Goal: Task Accomplishment & Management: Manage account settings

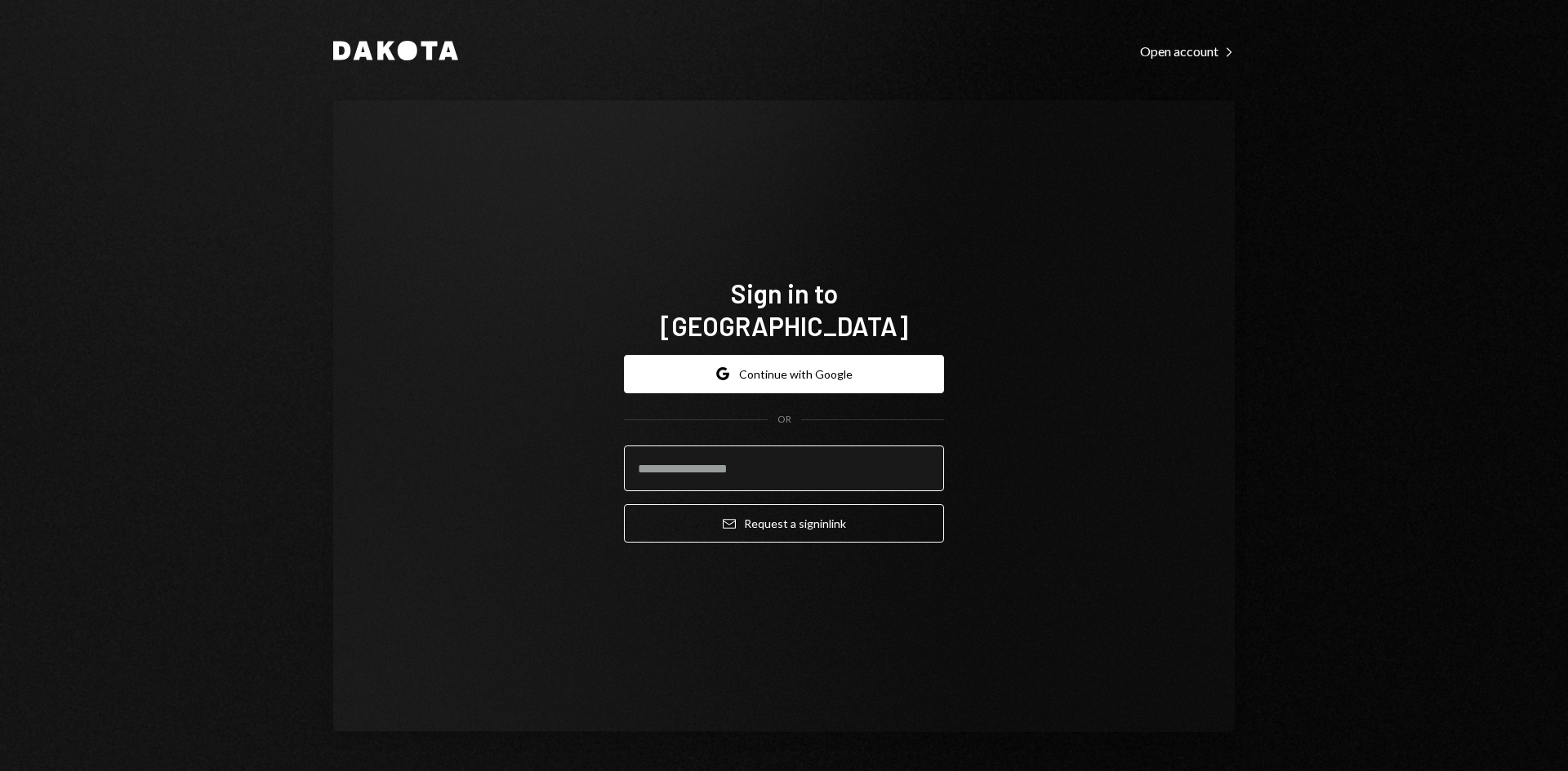
click at [802, 457] on input "email" at bounding box center [784, 469] width 320 height 46
click at [906, 460] on input "email" at bounding box center [784, 469] width 320 height 46
click at [0, 770] on com-1password-button at bounding box center [0, 771] width 0 height 0
click at [744, 463] on input "email" at bounding box center [784, 469] width 320 height 46
type input "**********"
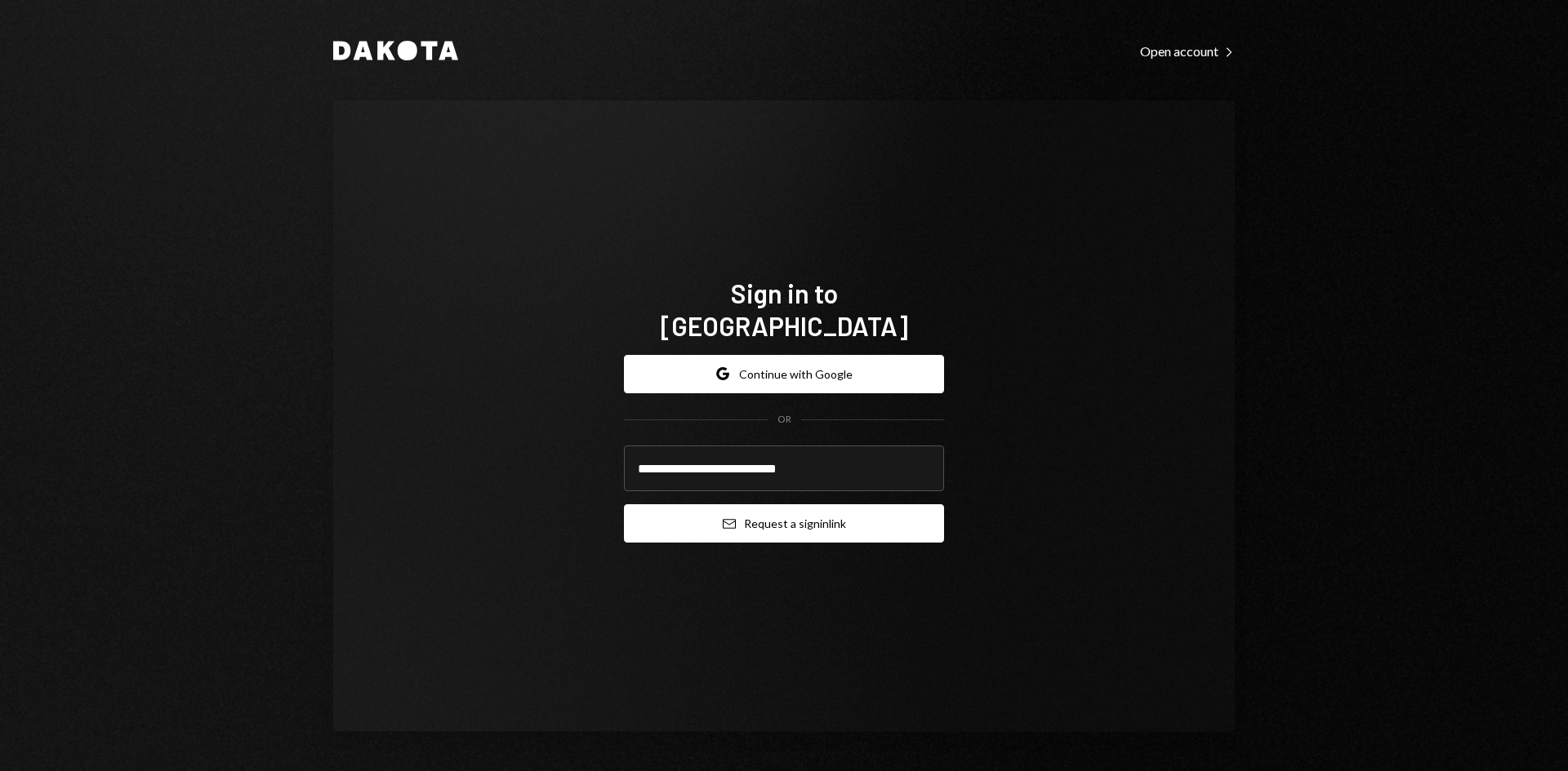
click at [755, 513] on button "Email Request a sign in link" at bounding box center [784, 524] width 320 height 38
